Goal: Information Seeking & Learning: Check status

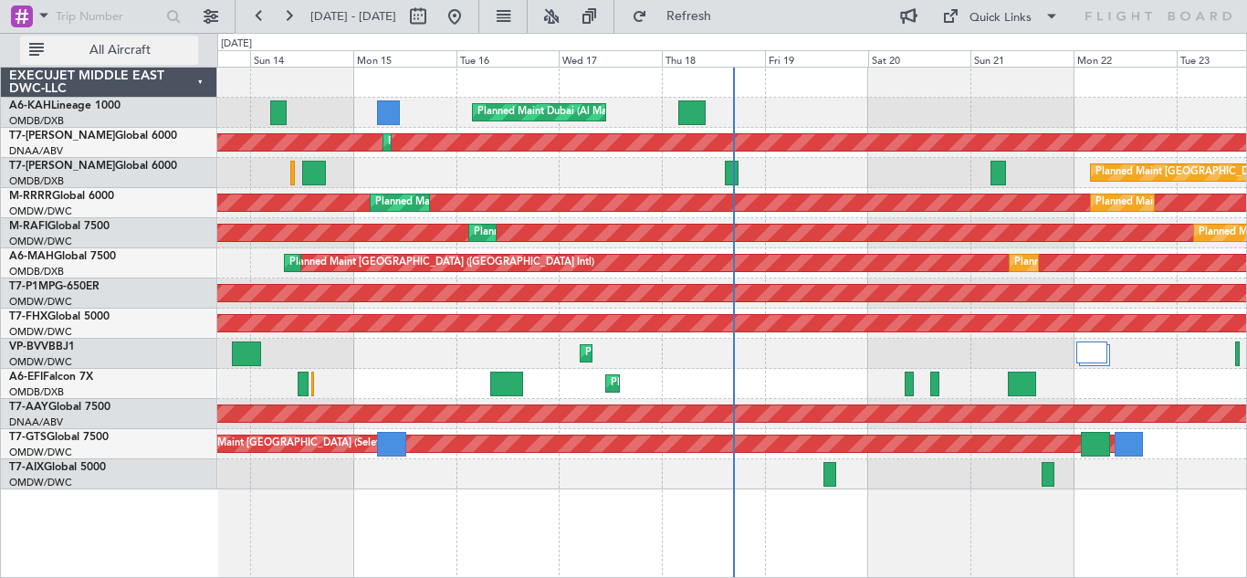
click at [133, 50] on span "All Aircraft" at bounding box center [119, 50] width 145 height 13
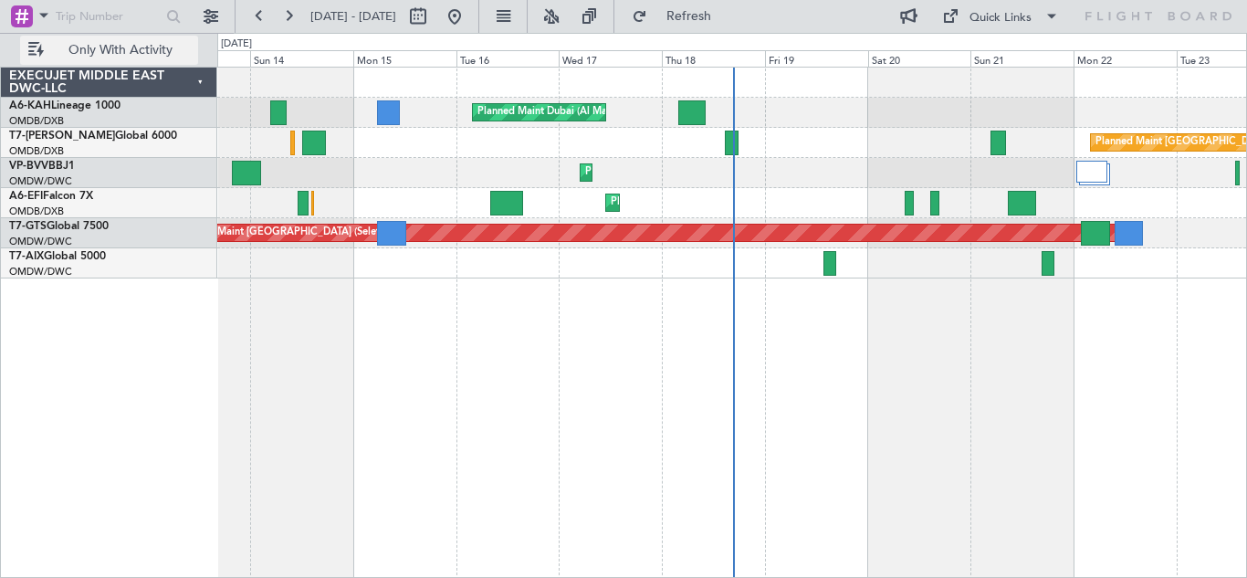
click at [133, 50] on span "Only With Activity" at bounding box center [119, 50] width 145 height 13
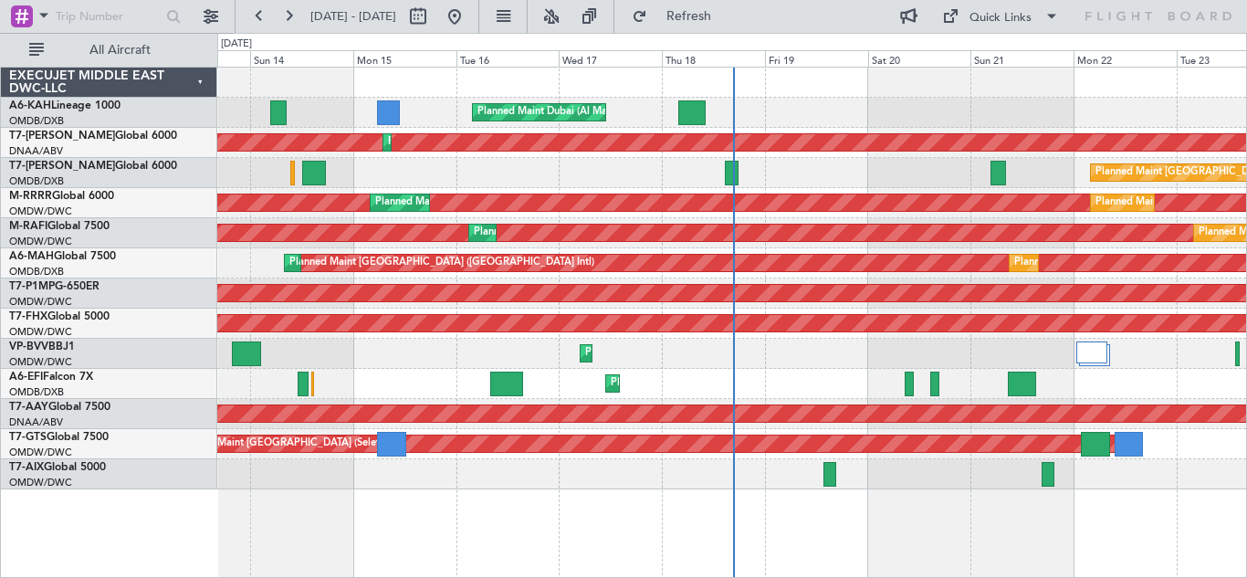
click at [199, 81] on div "EXECUJET MIDDLE EAST DWC-LLC" at bounding box center [109, 83] width 216 height 30
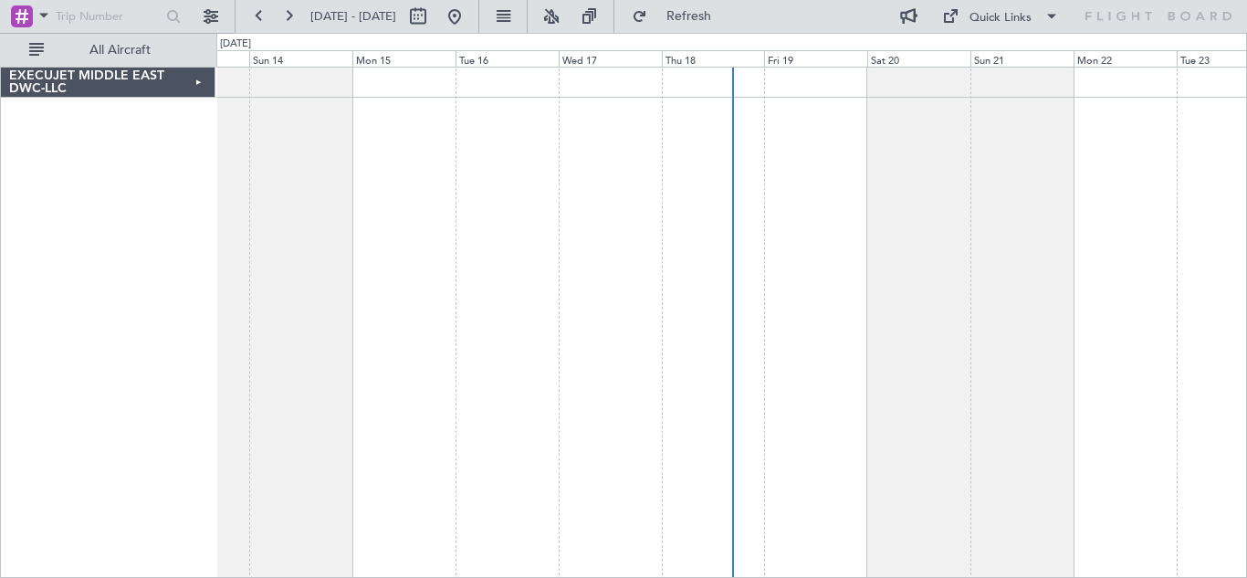
click at [199, 81] on div "EXECUJET MIDDLE EAST DWC-LLC" at bounding box center [108, 83] width 215 height 30
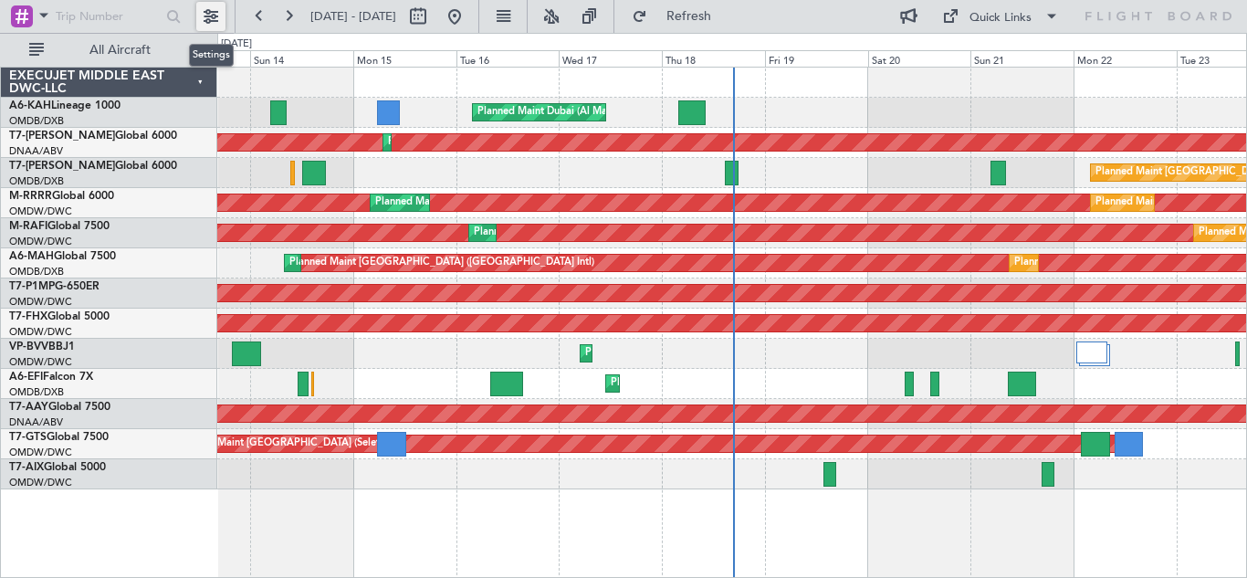
click at [211, 14] on button at bounding box center [210, 16] width 29 height 29
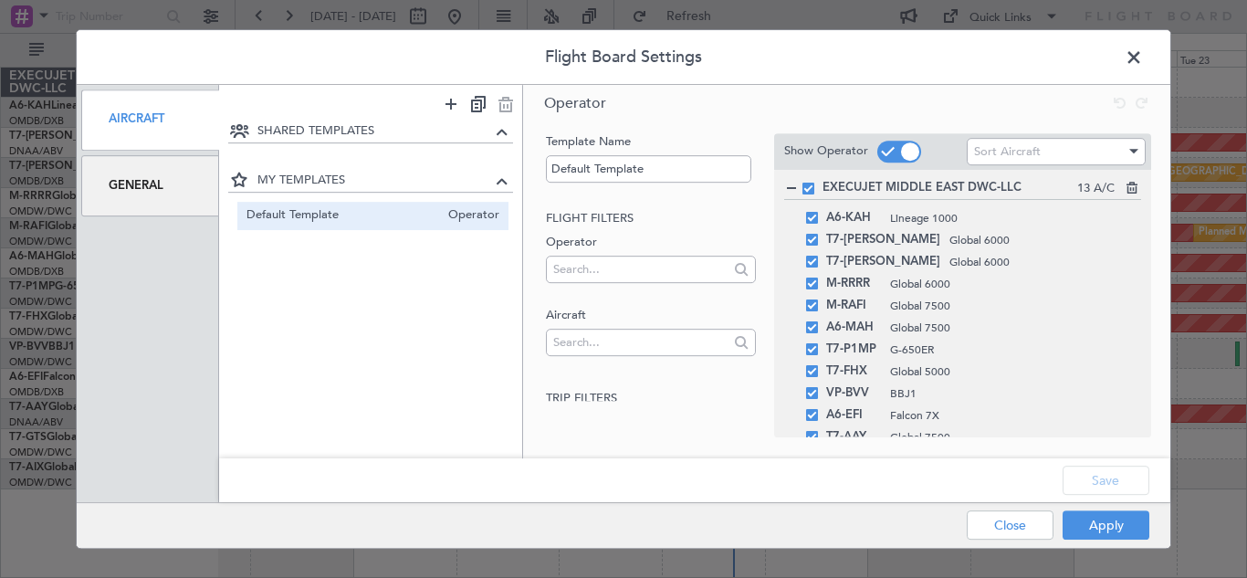
click at [1143, 58] on span at bounding box center [1143, 62] width 0 height 37
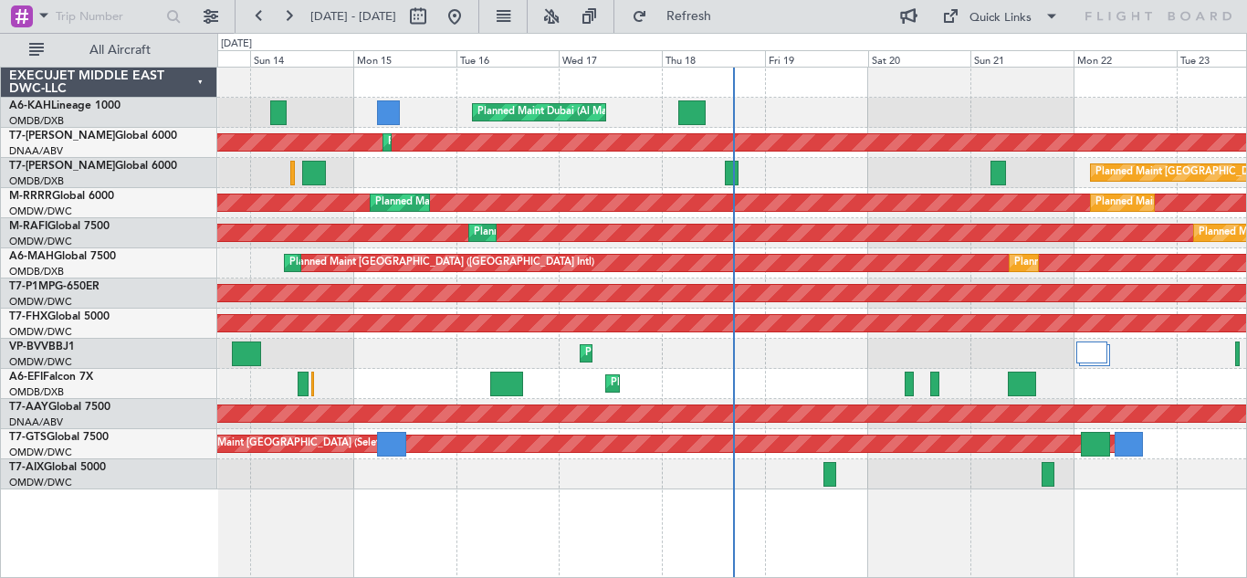
click at [198, 83] on div "EXECUJET MIDDLE EAST DWC-LLC" at bounding box center [109, 83] width 216 height 30
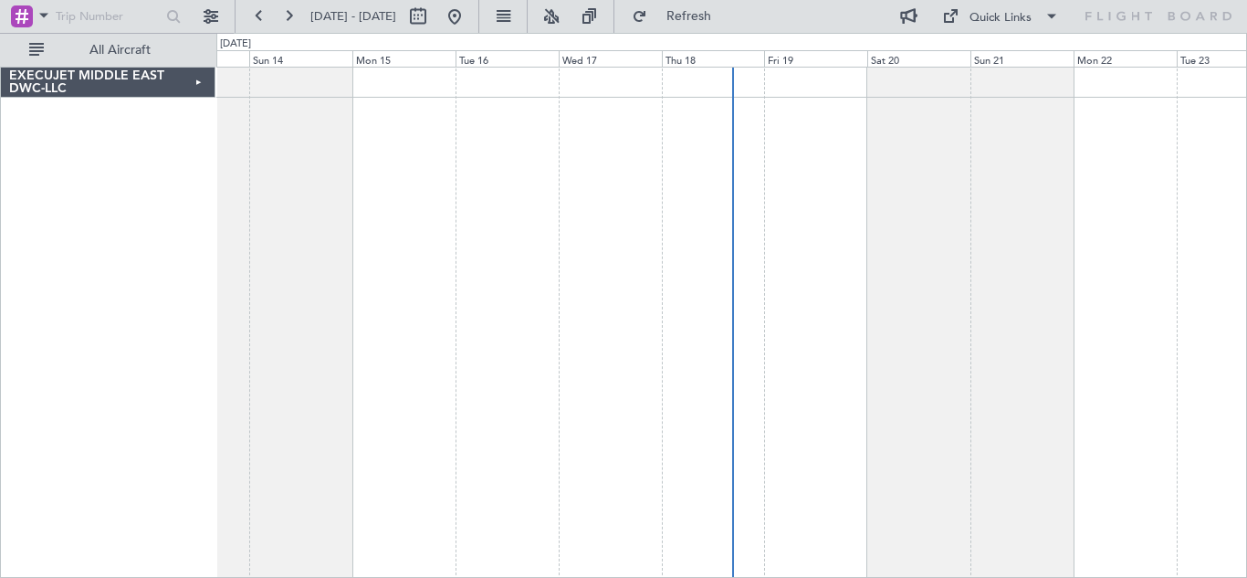
click at [199, 83] on div "EXECUJET MIDDLE EAST DWC-LLC" at bounding box center [108, 83] width 215 height 30
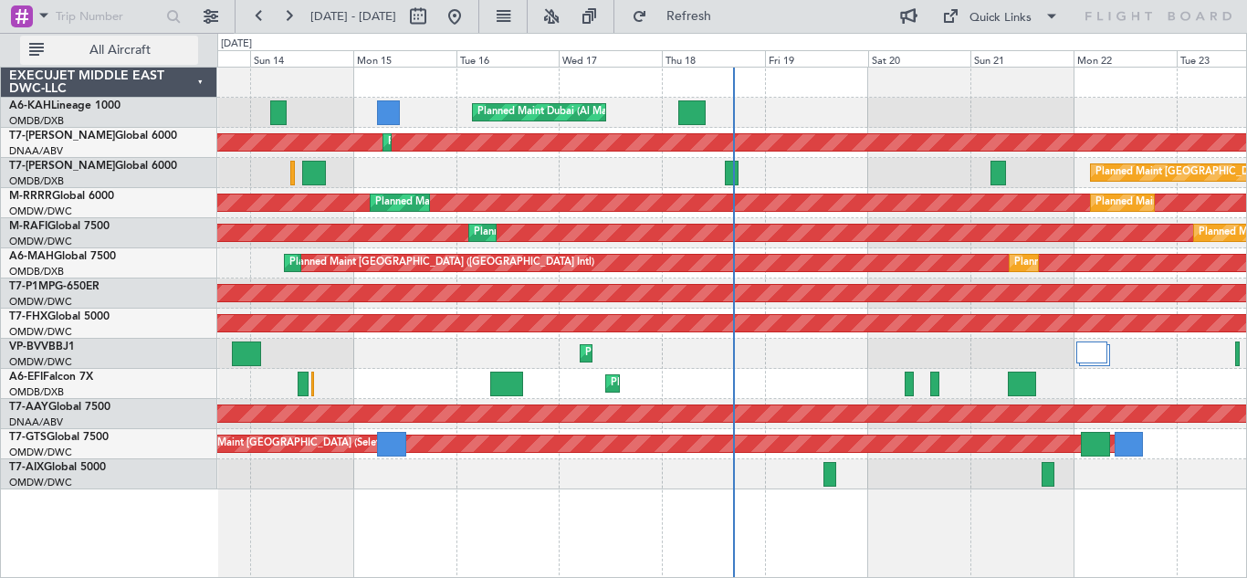
click at [35, 49] on button "All Aircraft" at bounding box center [109, 50] width 178 height 29
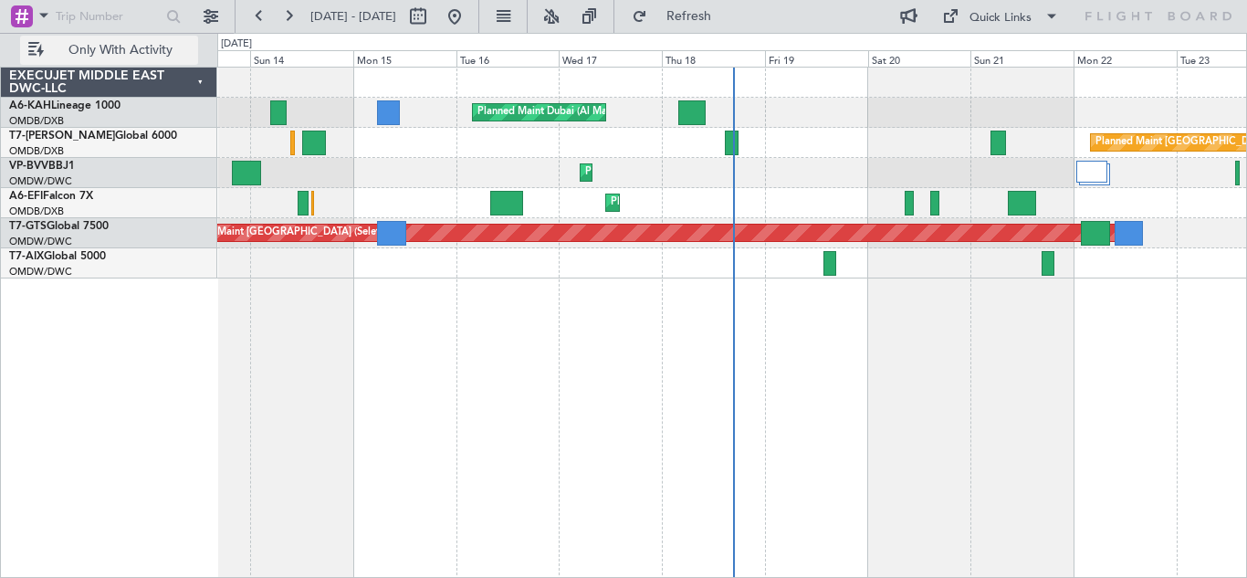
click at [32, 49] on button "Only With Activity" at bounding box center [109, 50] width 178 height 29
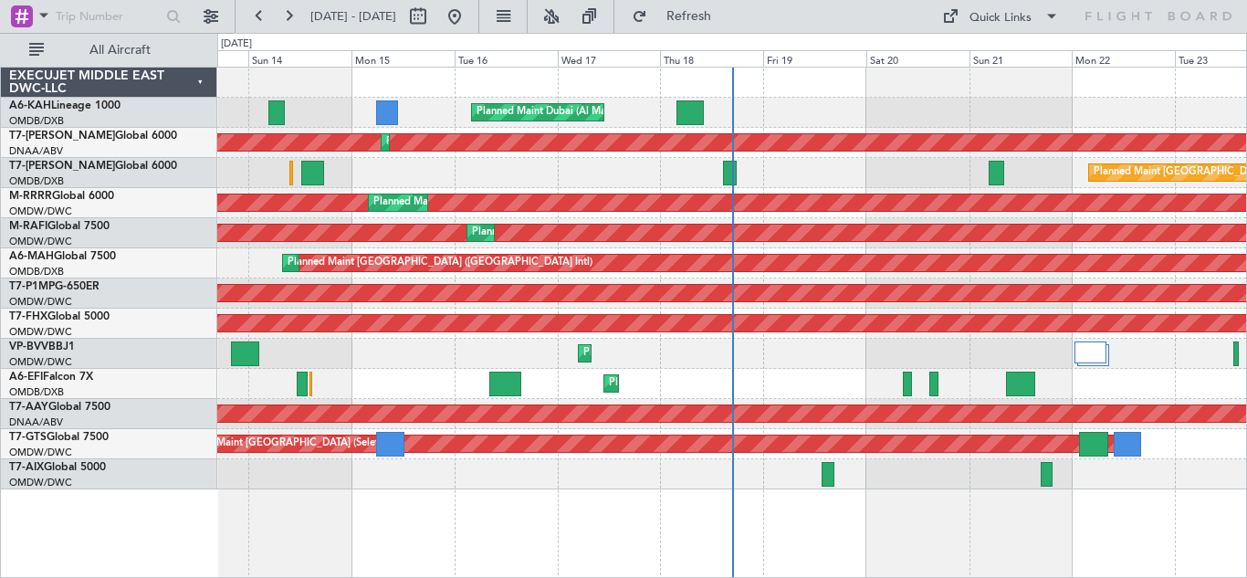
click at [205, 77] on div "EXECUJET MIDDLE EAST DWC-LLC" at bounding box center [109, 83] width 216 height 30
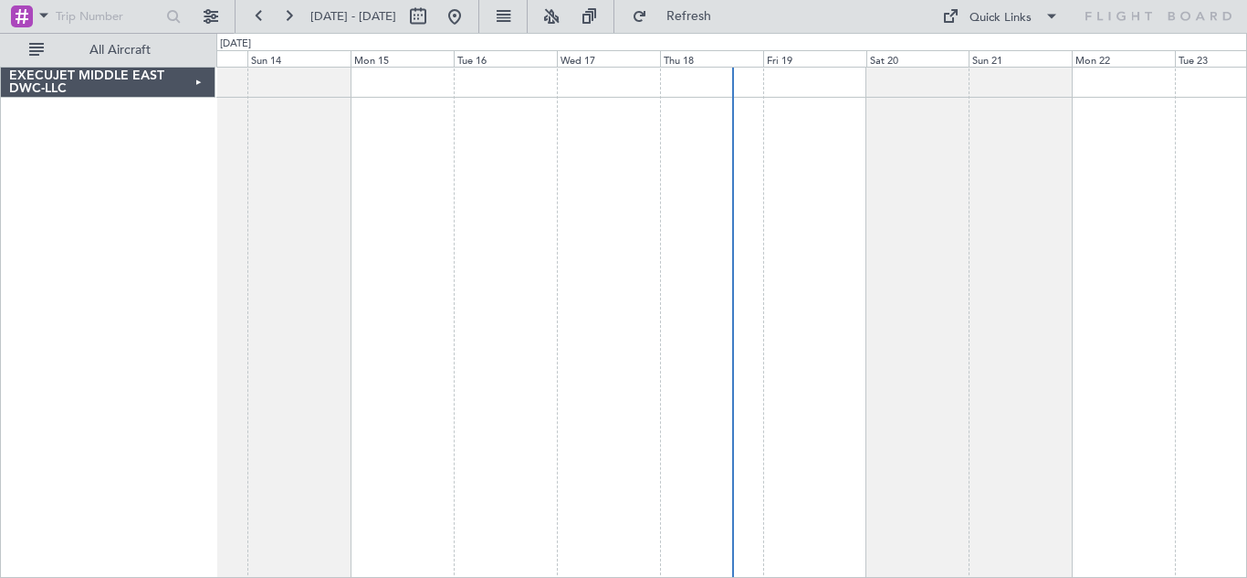
click at [188, 81] on div "EXECUJET MIDDLE EAST DWC-LLC" at bounding box center [108, 83] width 215 height 30
